Goal: Task Accomplishment & Management: Manage account settings

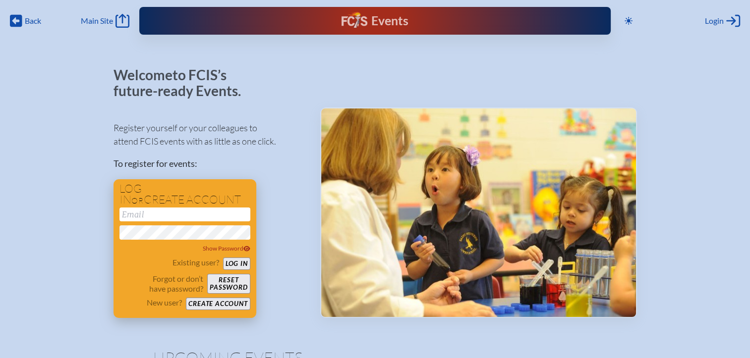
type input "[EMAIL_ADDRESS][DOMAIN_NAME]"
drag, startPoint x: 231, startPoint y: 264, endPoint x: 237, endPoint y: 246, distance: 19.4
click at [231, 264] on button "Log in" at bounding box center [236, 264] width 27 height 12
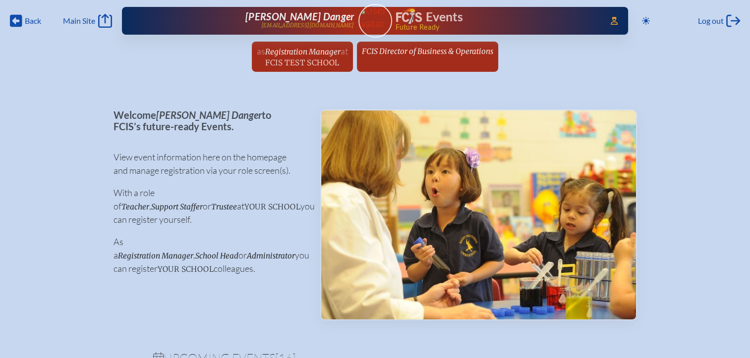
drag, startPoint x: 408, startPoint y: 48, endPoint x: 408, endPoint y: 60, distance: 12.9
click at [408, 47] on span "FCIS Director of Business & Operations" at bounding box center [427, 51] width 131 height 9
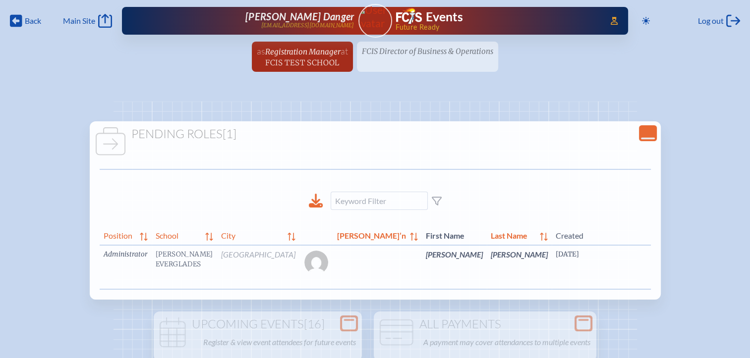
scroll to position [0, 31]
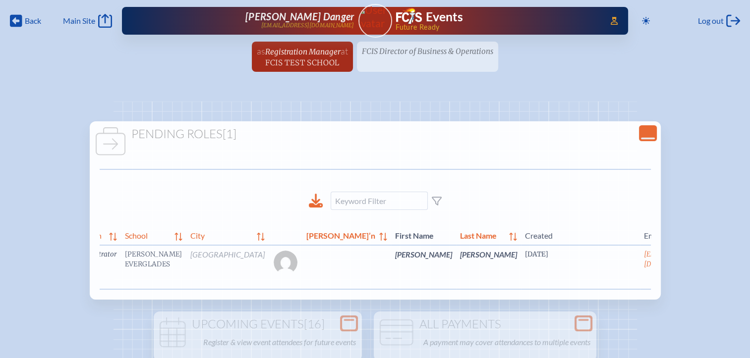
click at [709, 276] on link "edit Person’s Details" at bounding box center [725, 269] width 33 height 31
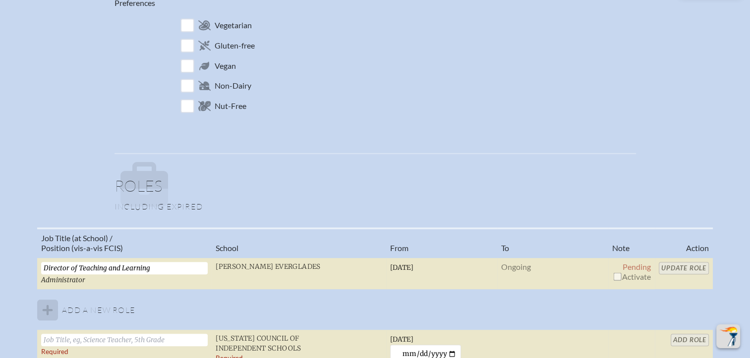
scroll to position [644, 0]
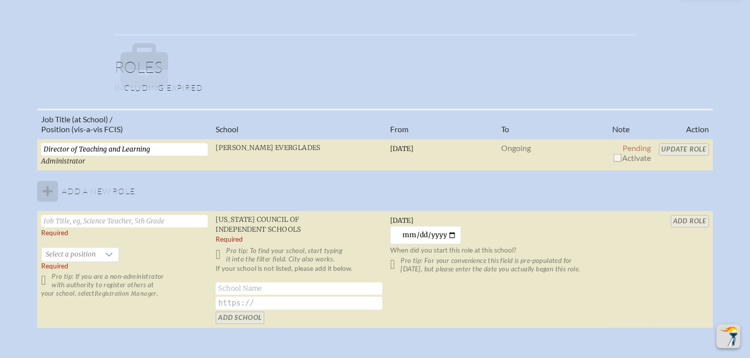
click at [620, 155] on input "checkbox" at bounding box center [617, 158] width 8 height 8
checkbox input "true"
click at [678, 148] on input "Update Role" at bounding box center [684, 149] width 50 height 12
